Goal: Information Seeking & Learning: Learn about a topic

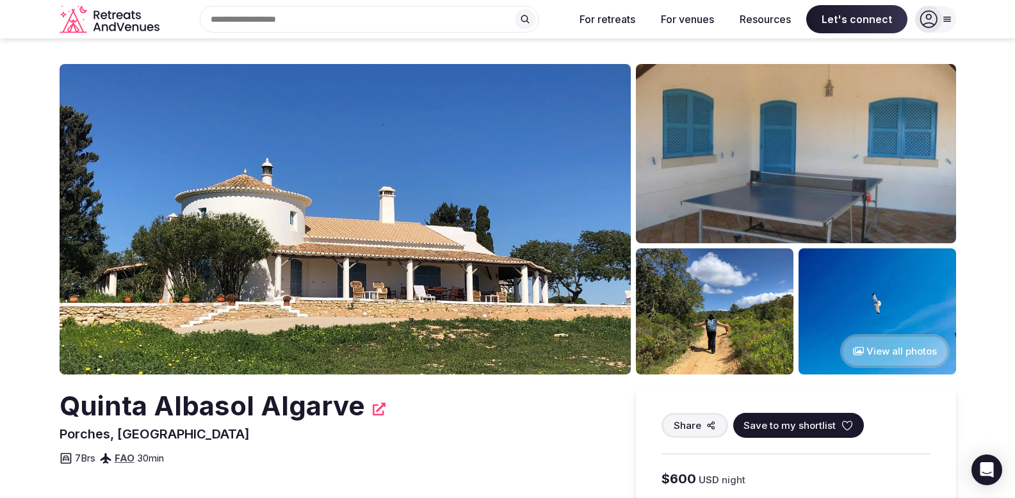
click at [526, 256] on img at bounding box center [345, 219] width 571 height 311
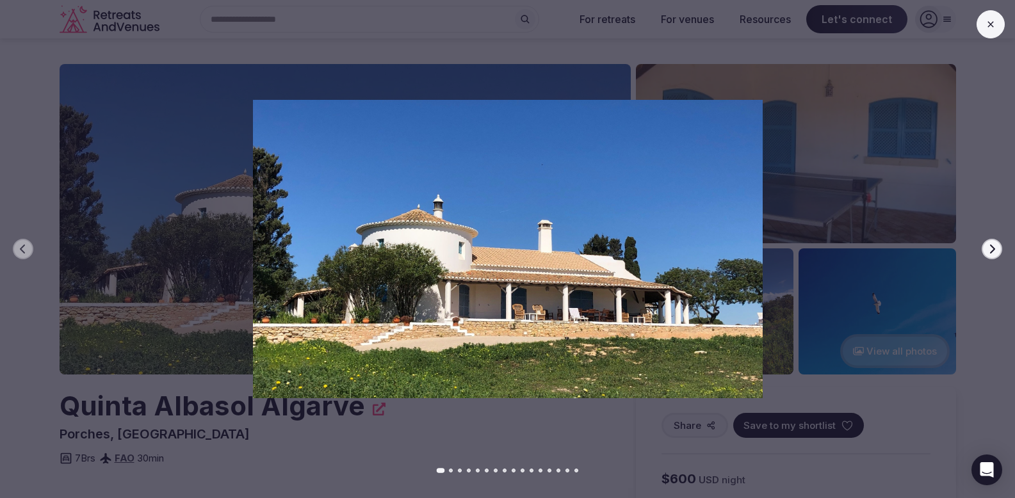
click at [990, 252] on icon "button" at bounding box center [992, 249] width 5 height 9
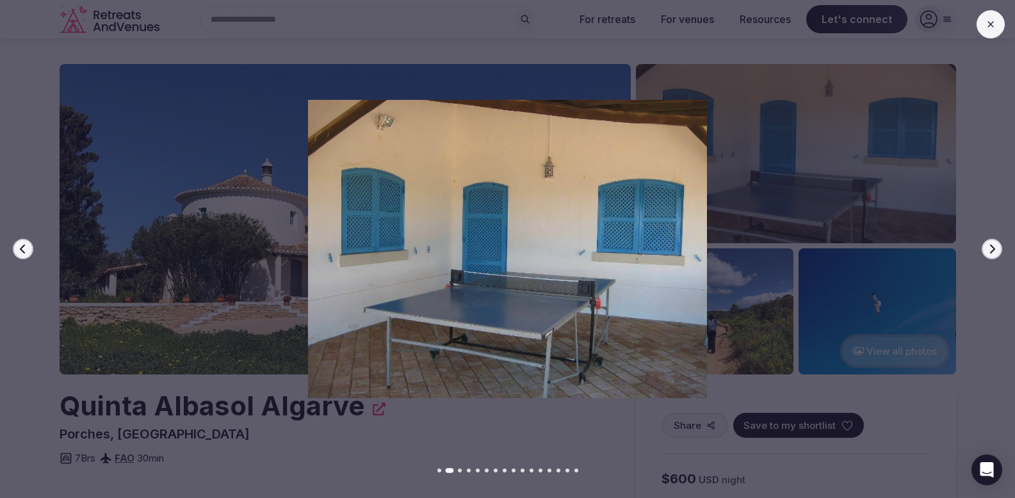
click at [990, 252] on icon "button" at bounding box center [992, 249] width 5 height 9
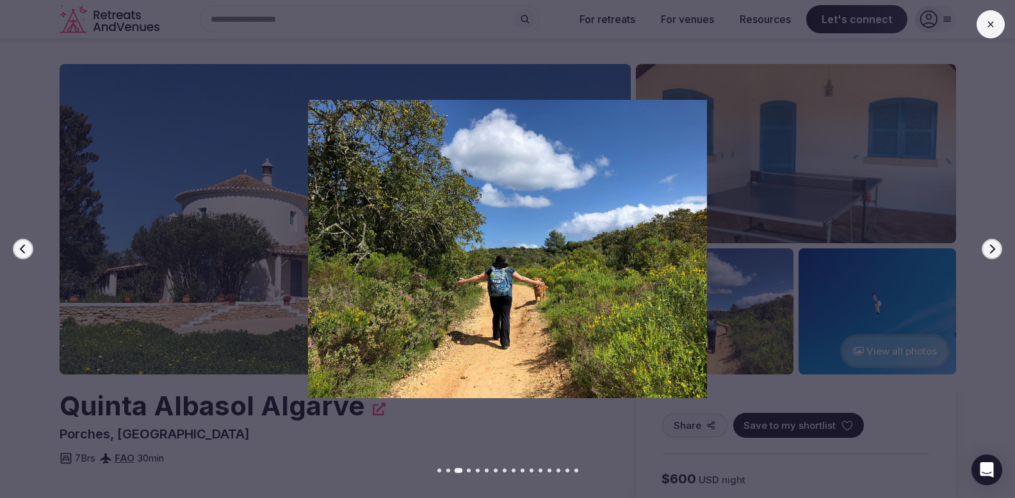
click at [990, 252] on icon "button" at bounding box center [992, 249] width 5 height 9
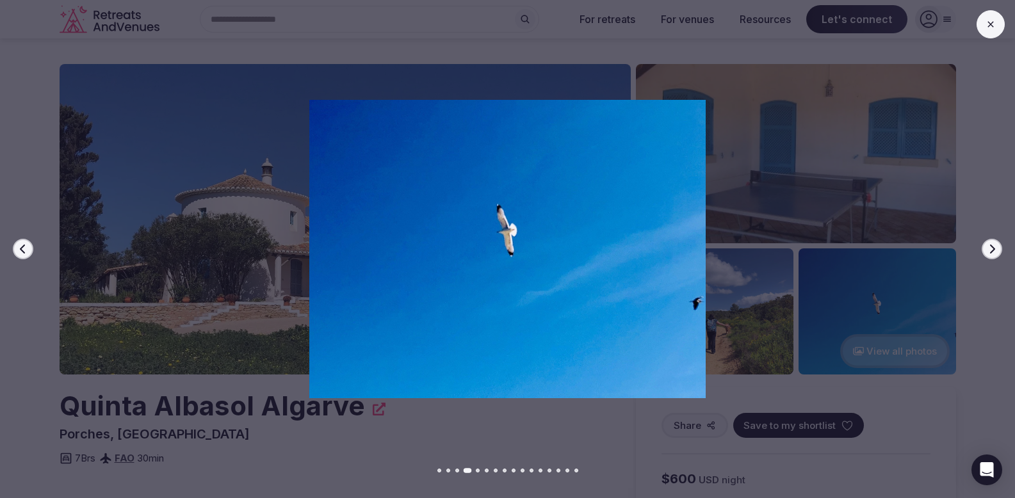
click at [990, 252] on icon "button" at bounding box center [992, 249] width 5 height 9
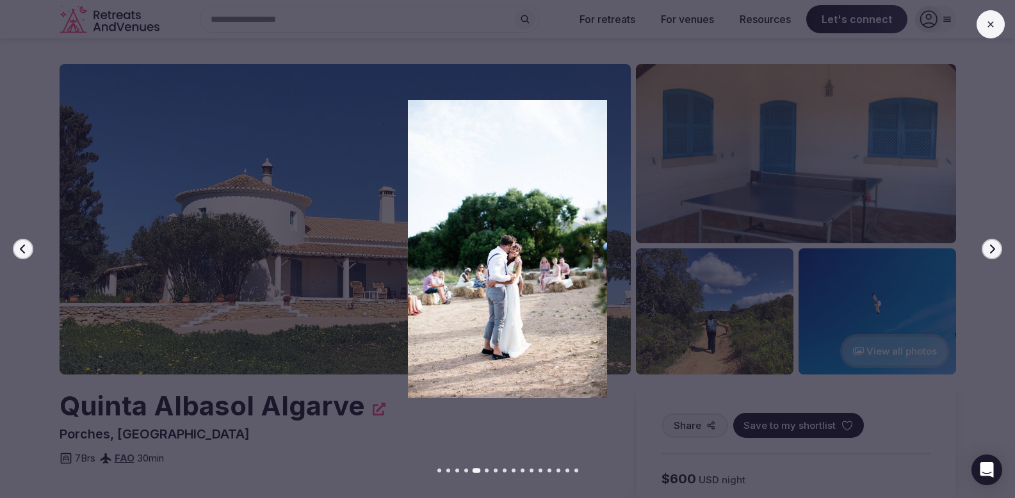
click at [990, 252] on icon "button" at bounding box center [992, 249] width 5 height 9
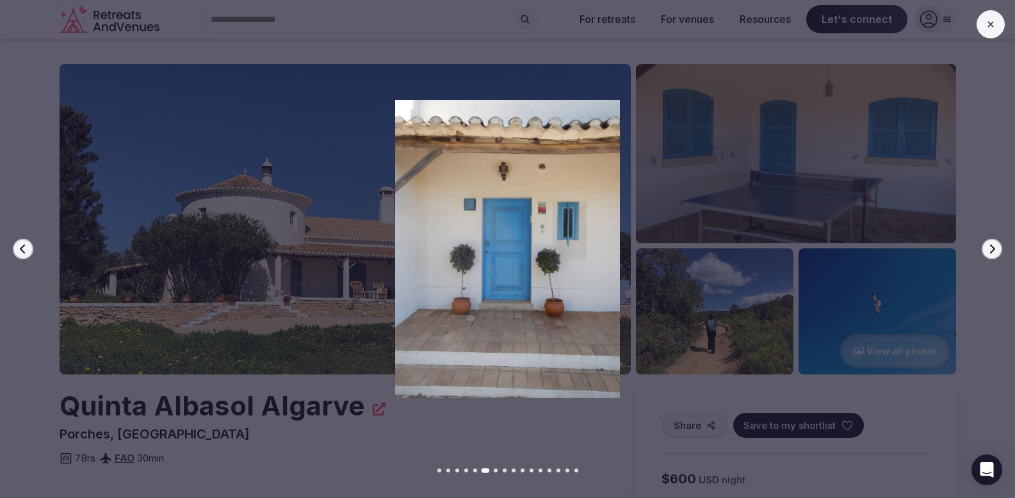
click at [990, 252] on icon "button" at bounding box center [992, 249] width 5 height 9
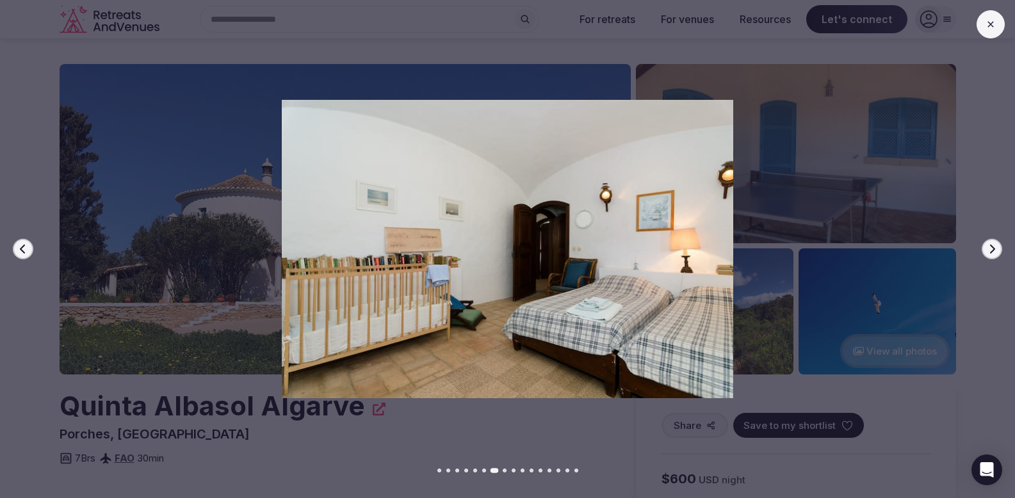
click at [990, 252] on icon "button" at bounding box center [992, 249] width 5 height 9
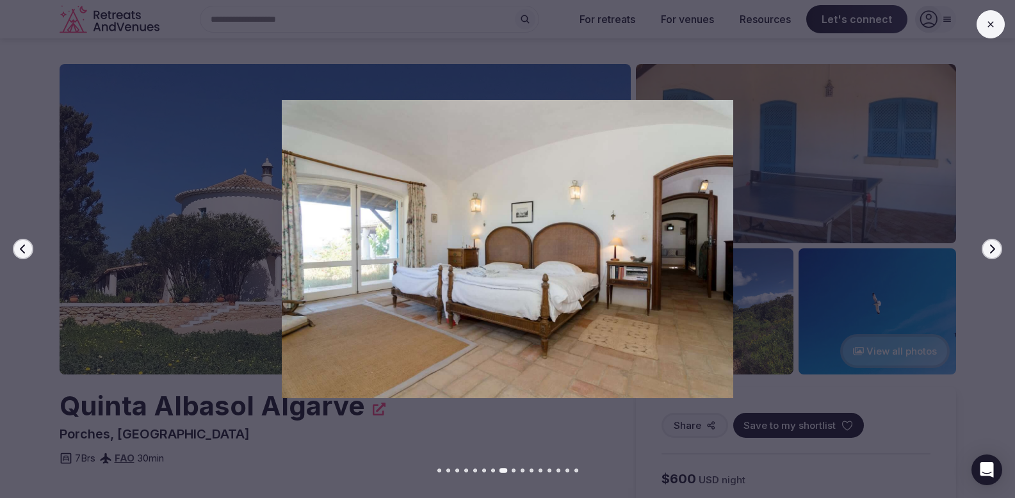
click at [990, 252] on icon "button" at bounding box center [992, 249] width 5 height 9
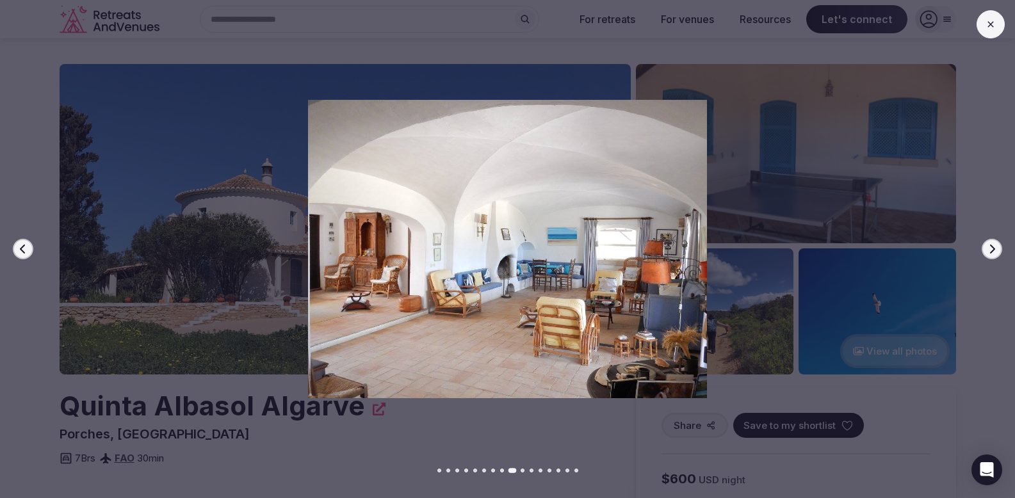
click at [990, 252] on icon "button" at bounding box center [992, 249] width 5 height 9
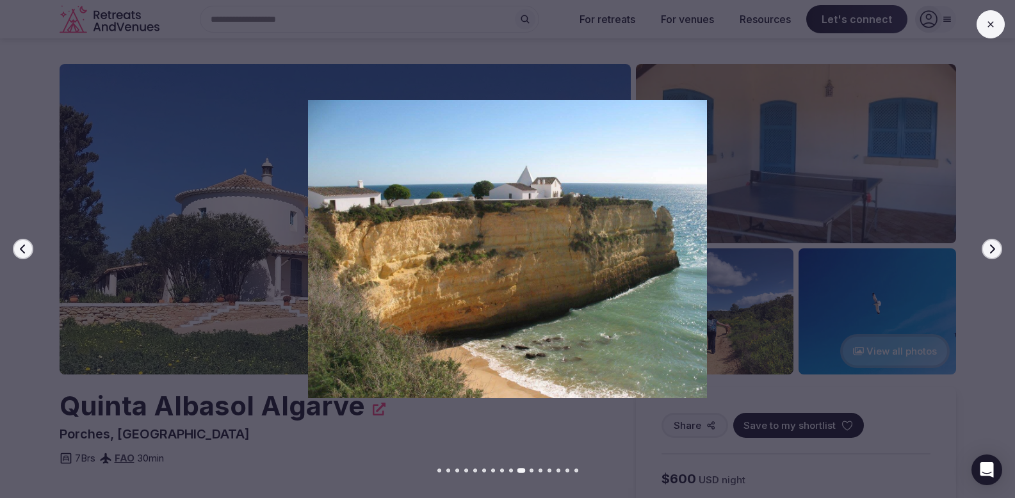
click at [990, 252] on icon "button" at bounding box center [992, 249] width 5 height 9
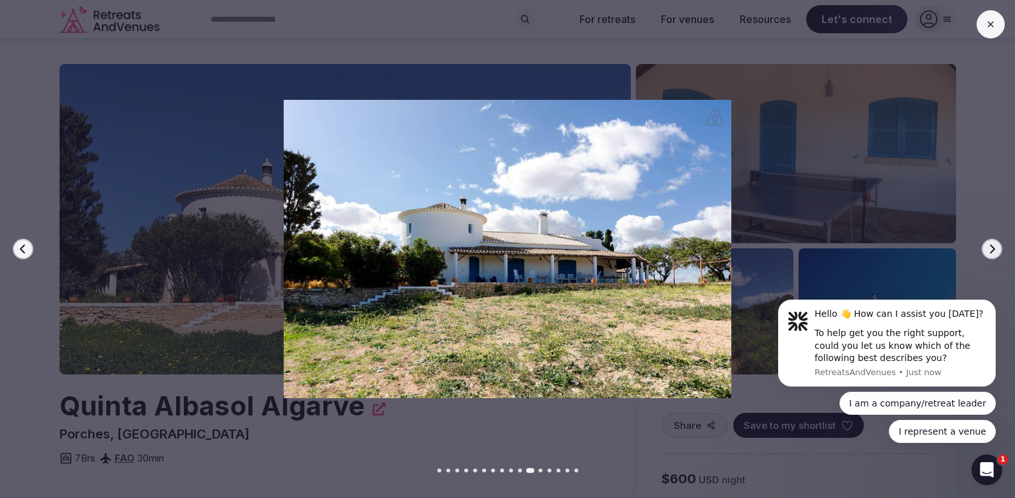
click at [990, 252] on icon "button" at bounding box center [992, 249] width 5 height 9
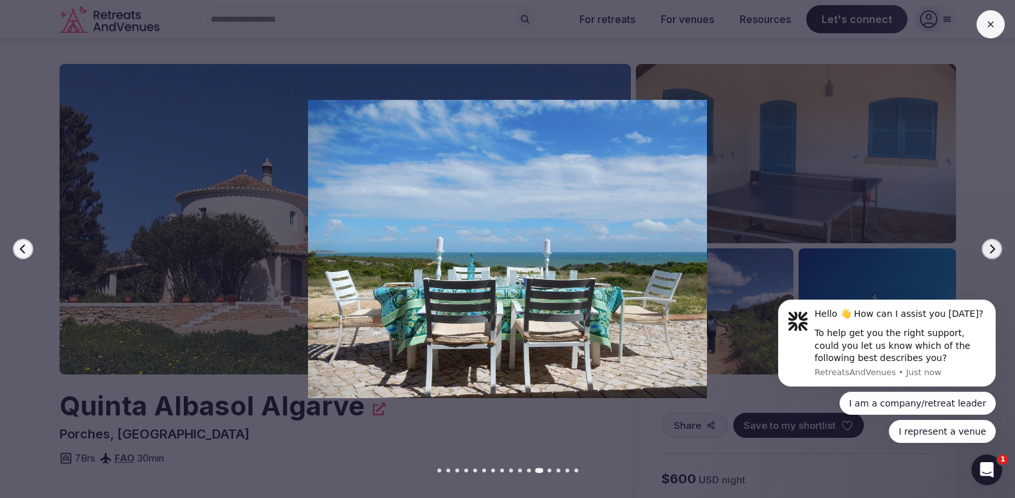
click at [1000, 20] on button at bounding box center [990, 24] width 28 height 28
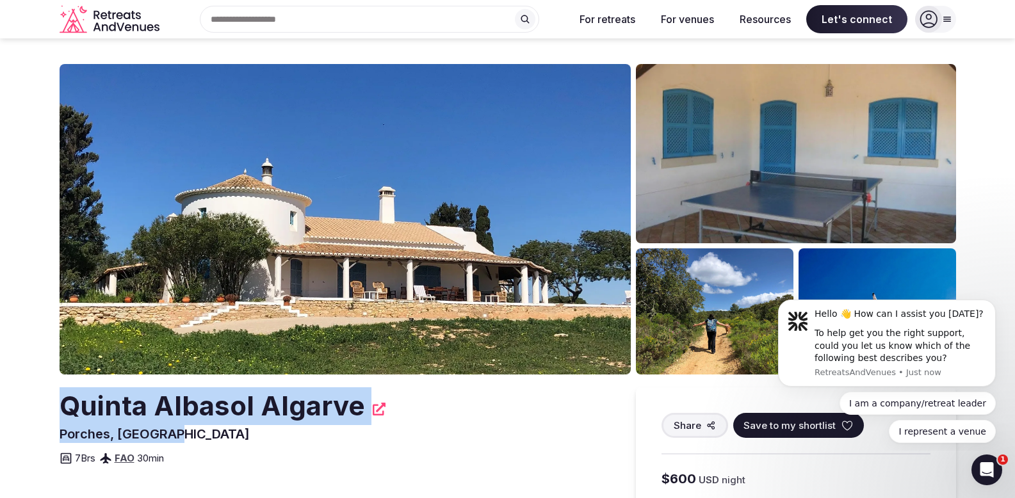
drag, startPoint x: 67, startPoint y: 404, endPoint x: 193, endPoint y: 432, distance: 129.2
click at [193, 432] on div "Quinta Albasol Algarve Porches, [GEOGRAPHIC_DATA] Share Save to my shortlist 7 …" at bounding box center [335, 426] width 551 height 79
copy div "Quinta Albasol Algarve Porches, [GEOGRAPHIC_DATA]"
